Goal: Find contact information: Find contact information

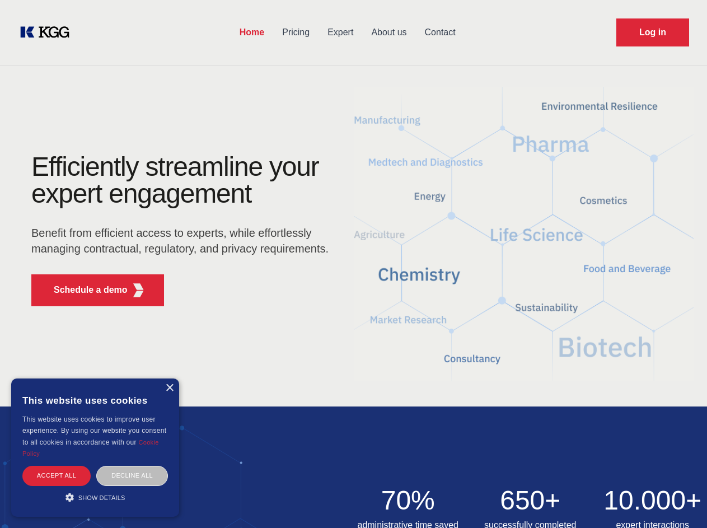
click at [353, 264] on div "Efficiently streamline your expert engagement Benefit from efficient access to …" at bounding box center [183, 234] width 340 height 162
click at [84, 290] on p "Schedule a demo" at bounding box center [91, 289] width 74 height 13
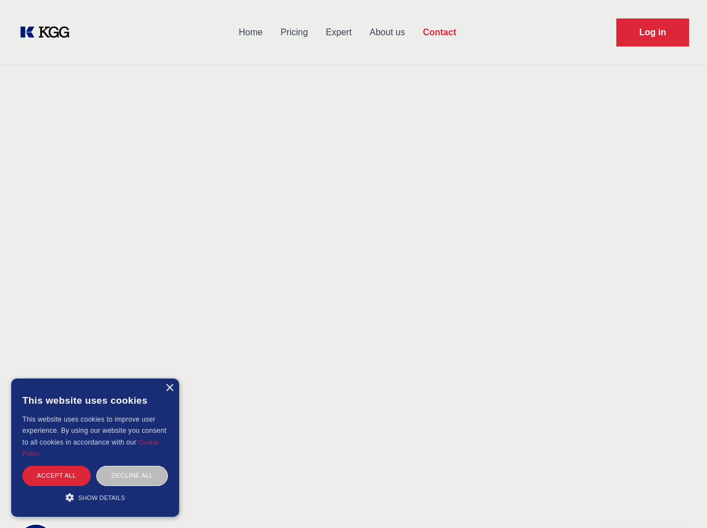
click at [169, 388] on div "× This website uses cookies This website uses cookies to improve user experienc…" at bounding box center [95, 448] width 168 height 138
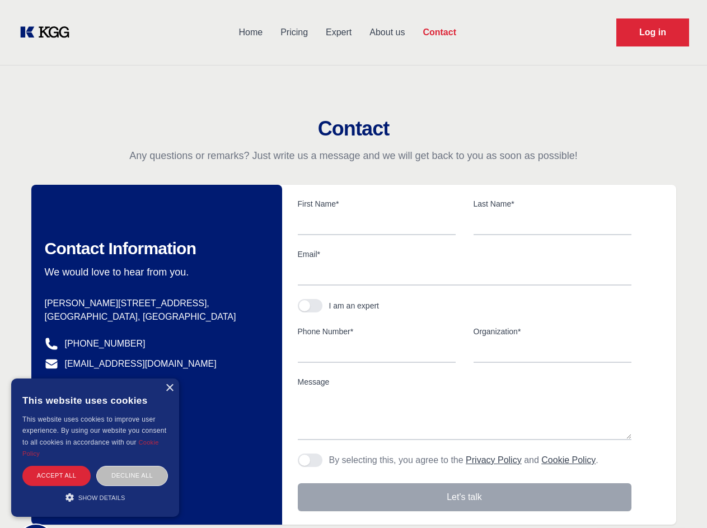
click at [57, 475] on div "Accept all" at bounding box center [56, 476] width 68 height 20
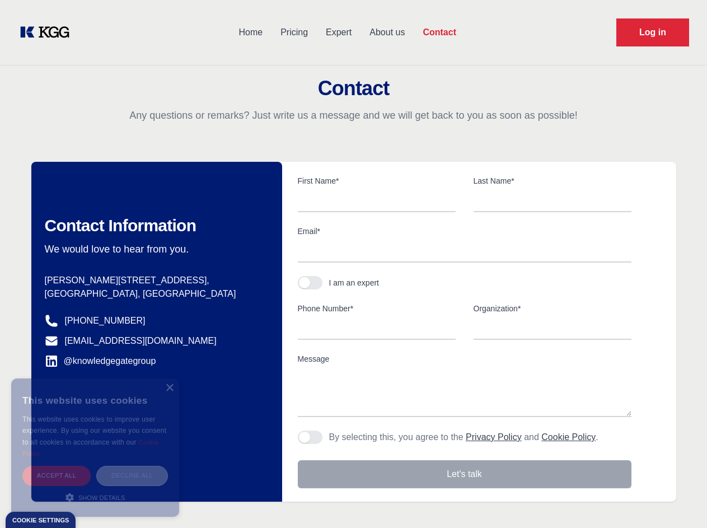
click at [132, 475] on div "Decline all" at bounding box center [132, 476] width 72 height 20
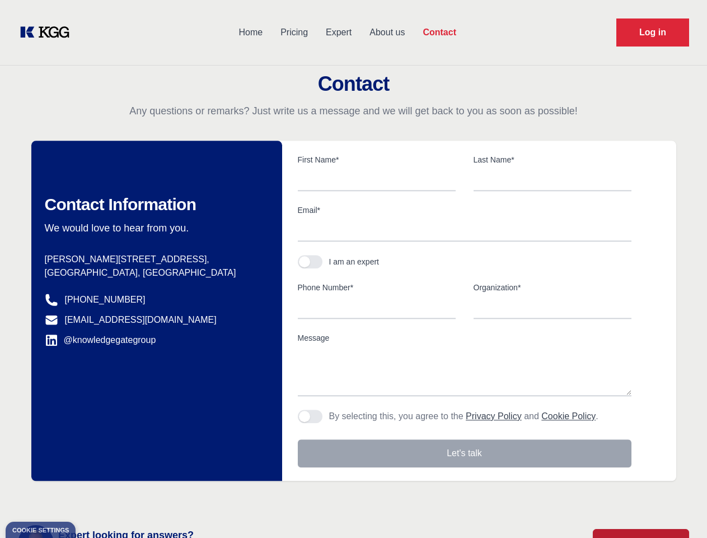
click at [95, 497] on main "Contact Any questions or remarks? Just write us a message and we will get back …" at bounding box center [353, 291] width 707 height 583
